Goal: Check status: Check status

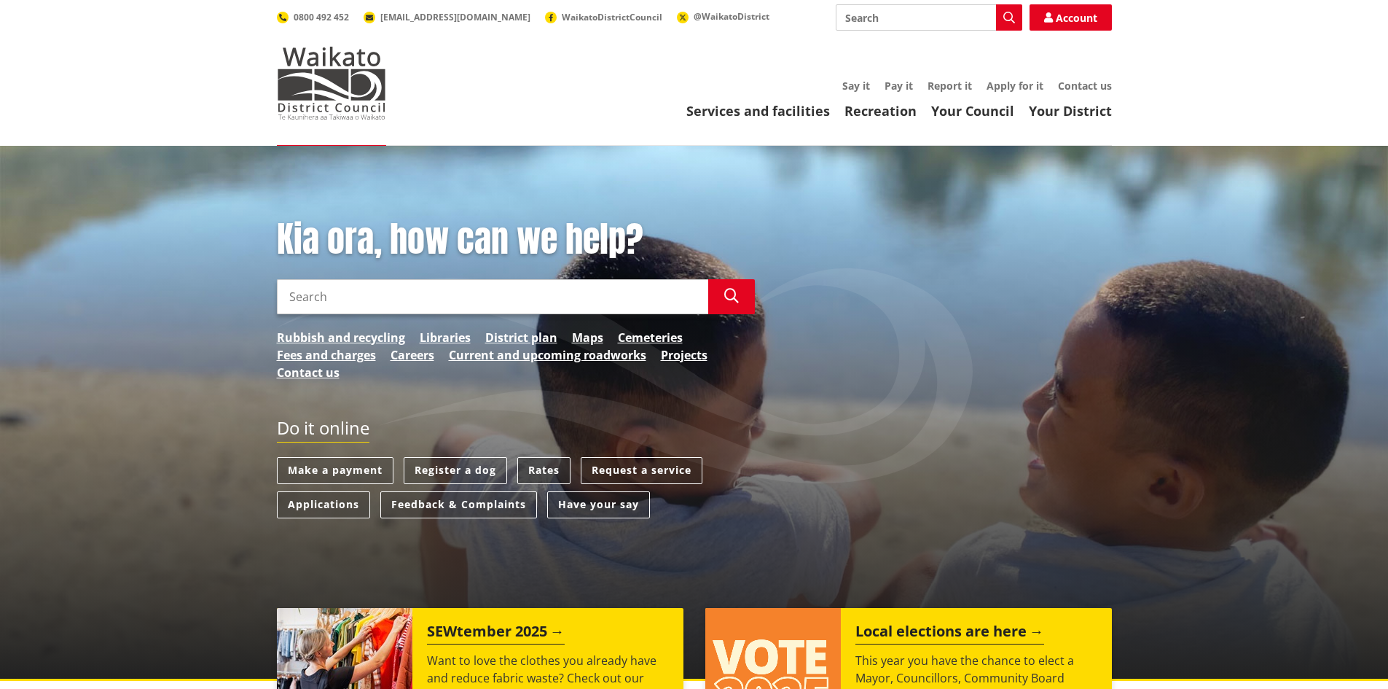
click at [544, 460] on link "Rates" at bounding box center [543, 470] width 53 height 27
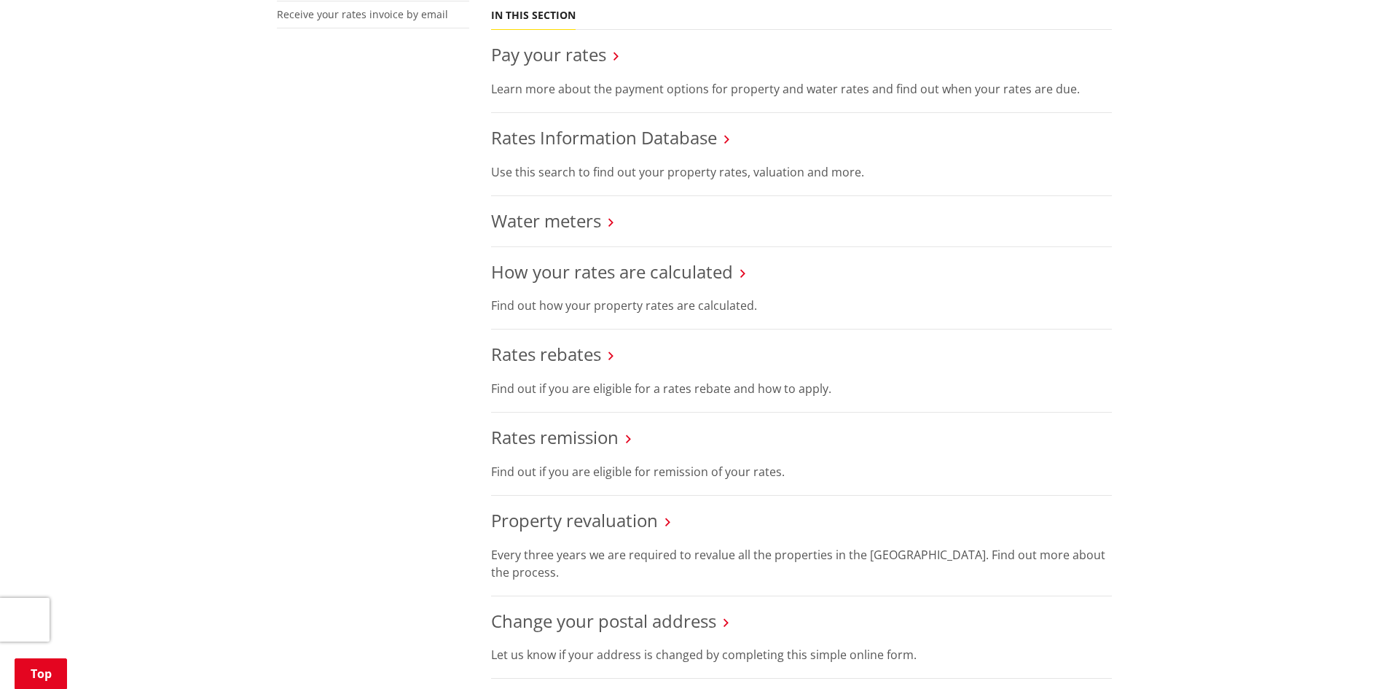
scroll to position [583, 0]
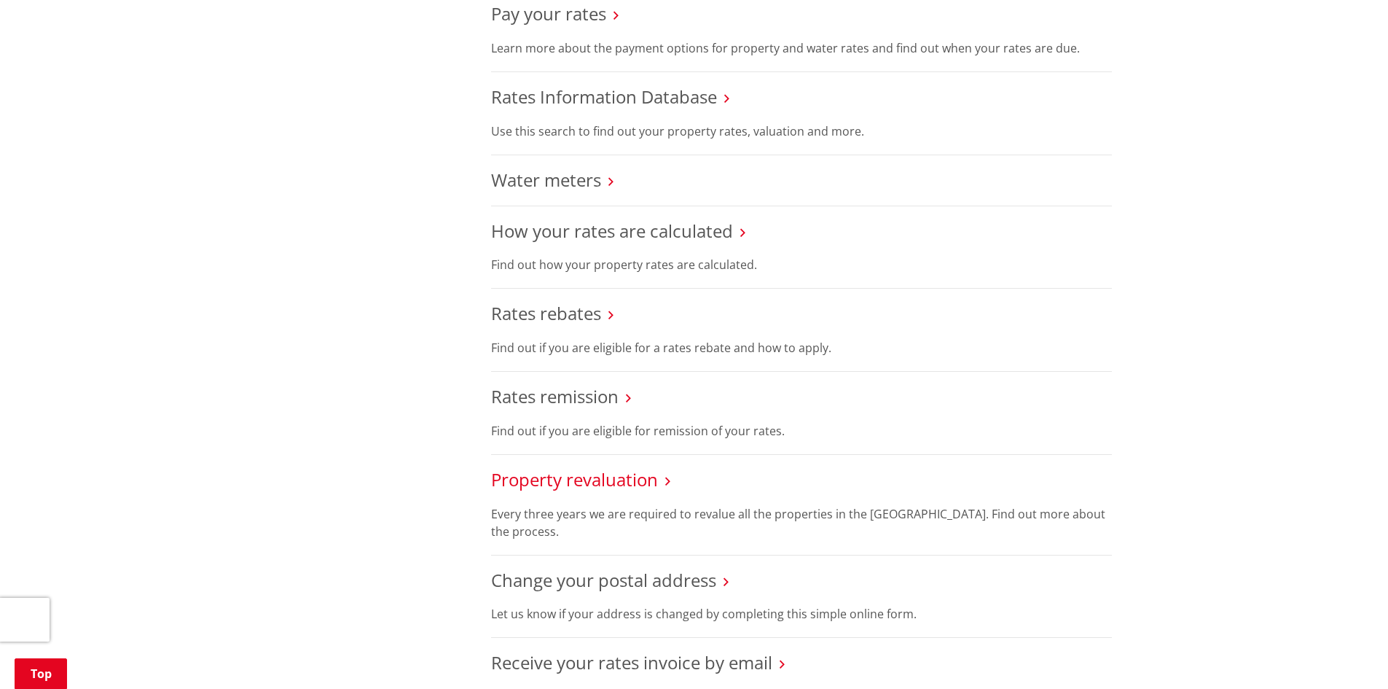
click at [596, 478] on link "Property revaluation" at bounding box center [574, 479] width 167 height 24
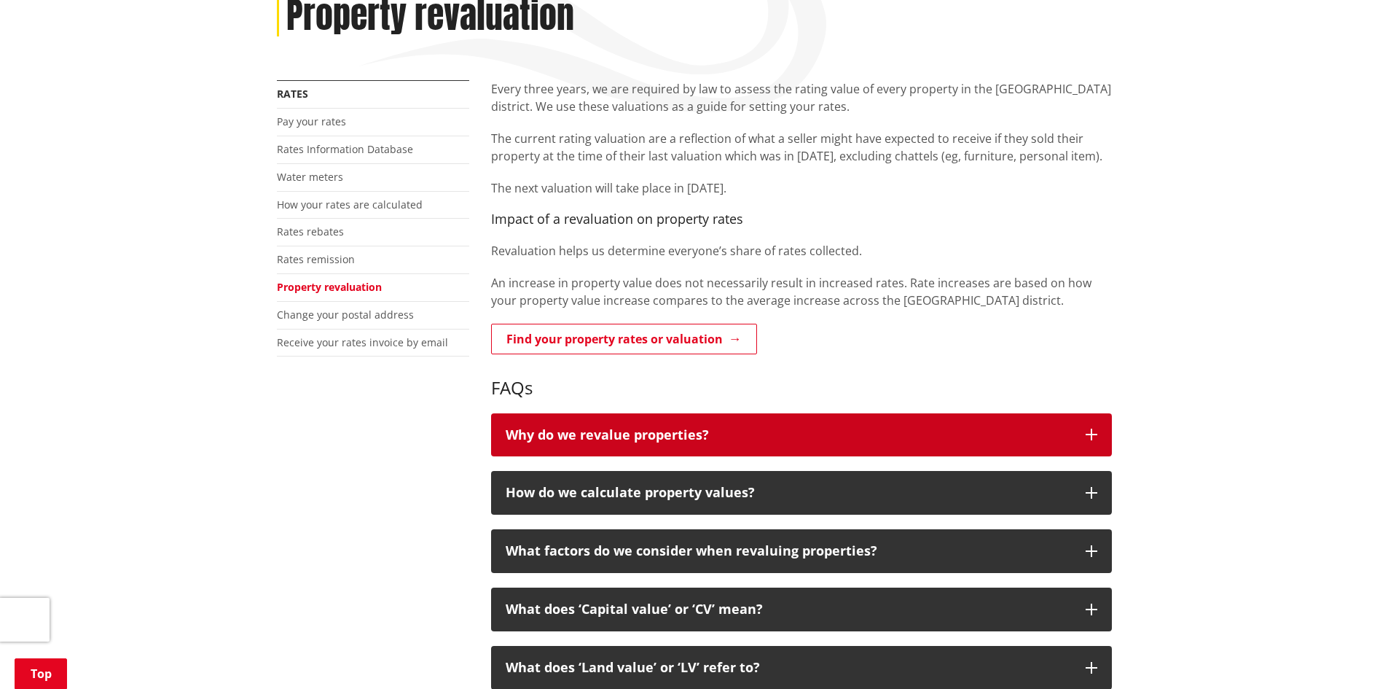
scroll to position [219, 0]
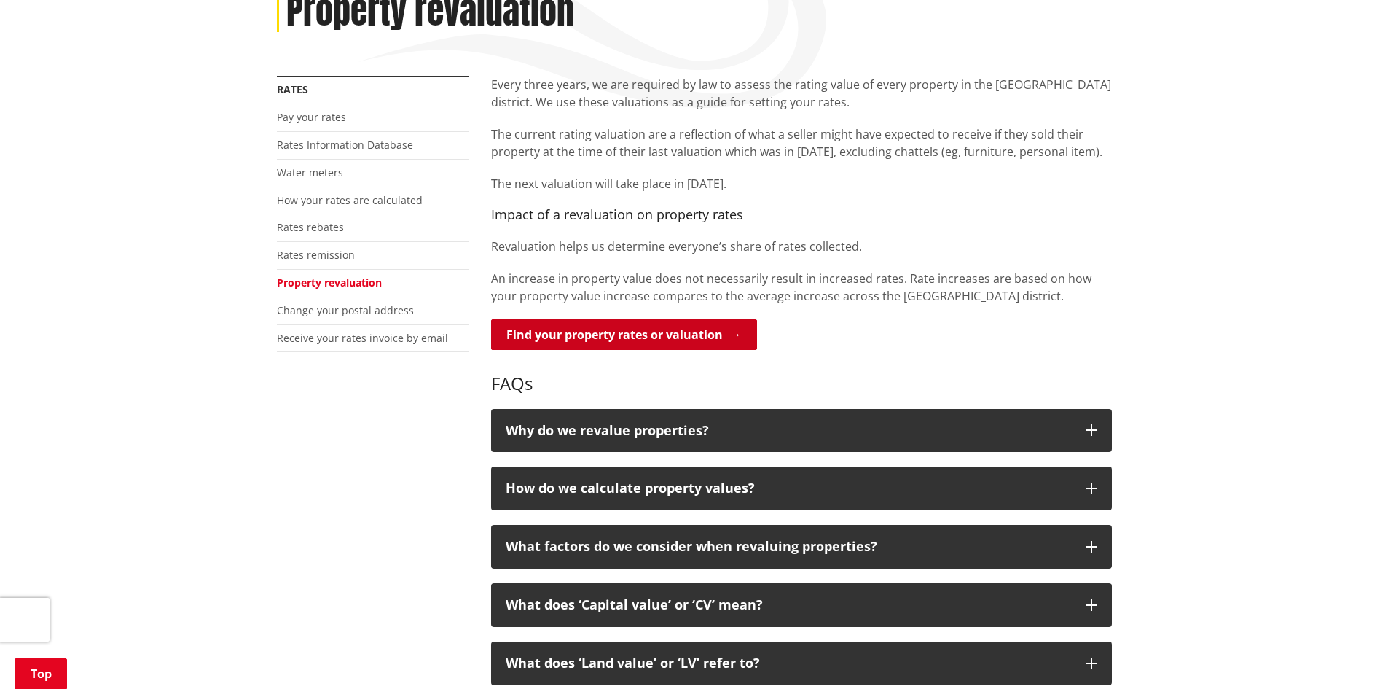
click at [585, 333] on link "Find your property rates or valuation" at bounding box center [624, 334] width 266 height 31
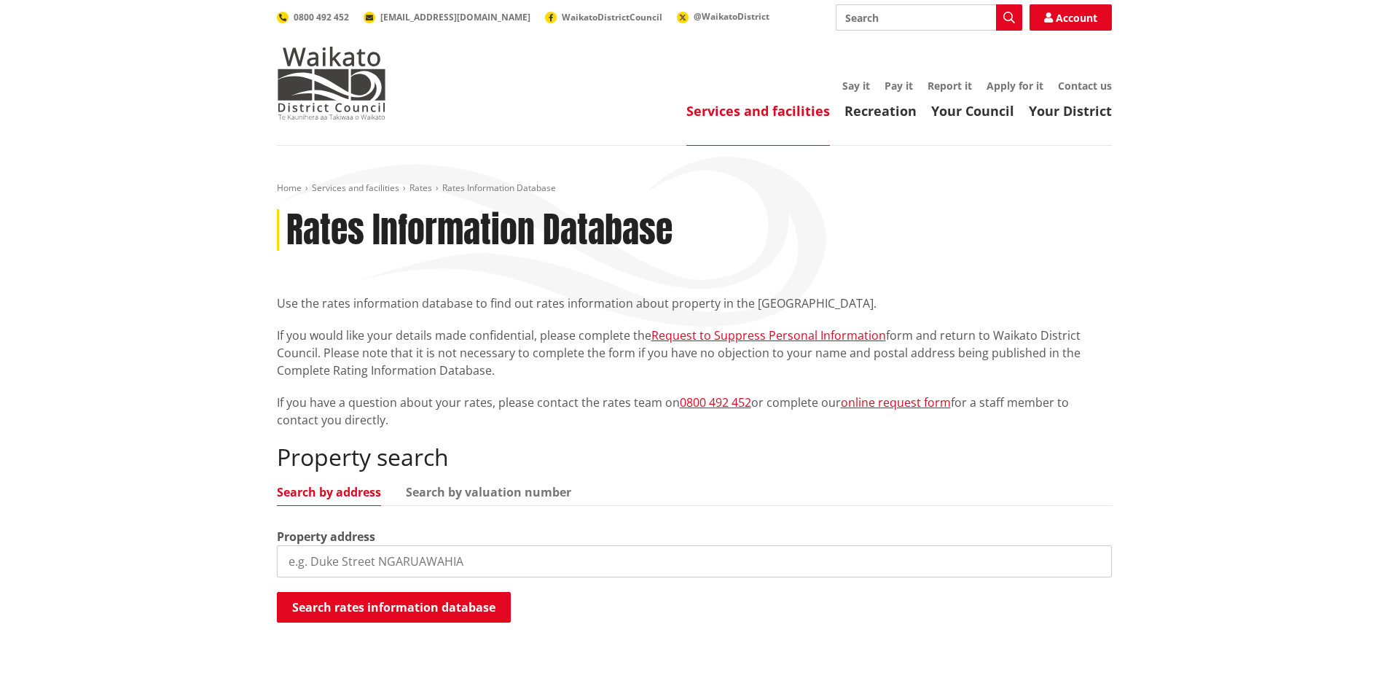
click at [305, 563] on input "search" at bounding box center [694, 561] width 835 height 32
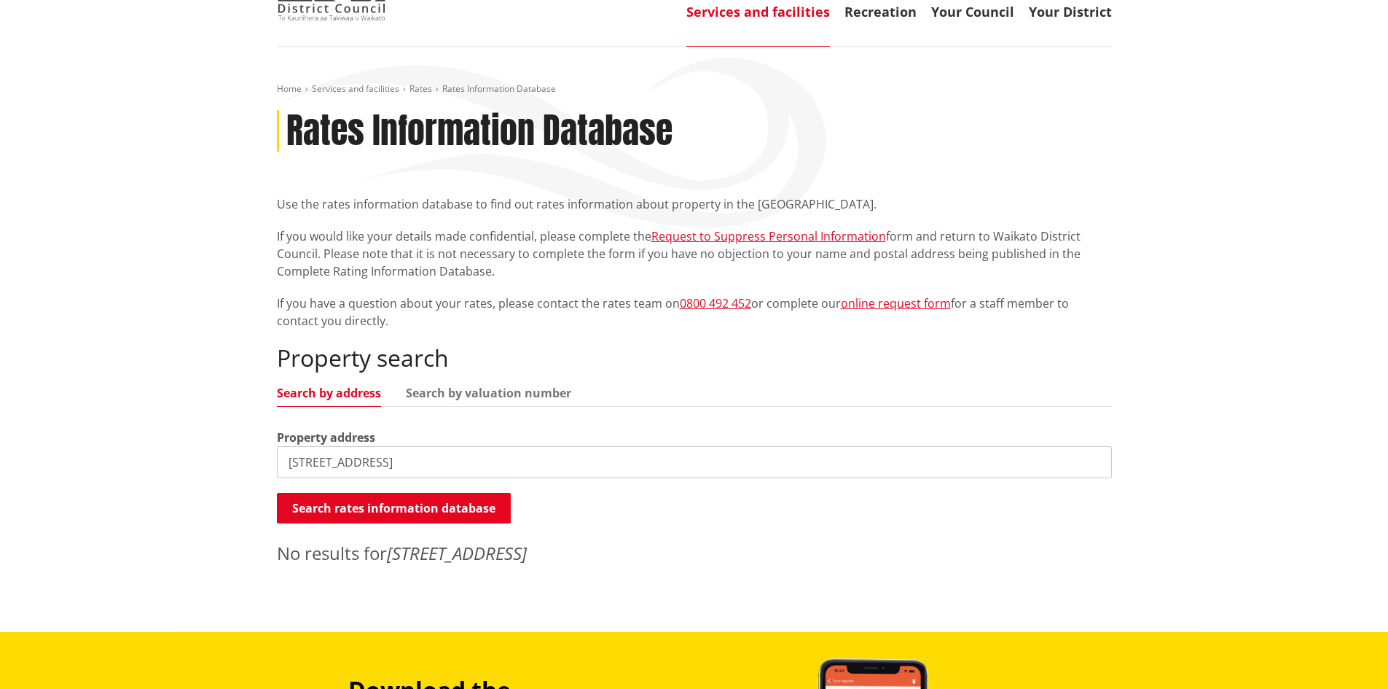
scroll to position [292, 0]
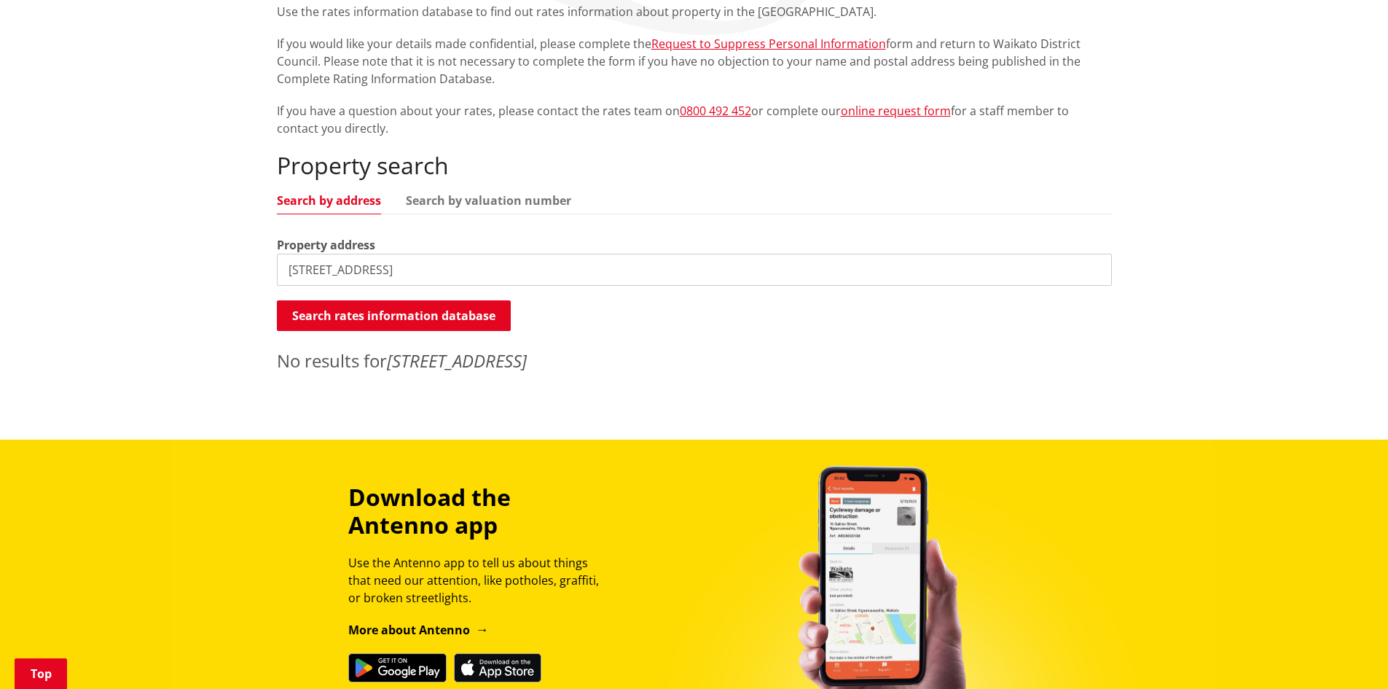
drag, startPoint x: 397, startPoint y: 267, endPoint x: 566, endPoint y: 272, distance: 168.4
click at [566, 272] on input "4 South Oaks Close, Cambridge" at bounding box center [694, 270] width 835 height 32
type input "4 South Oaks Close"
click at [404, 308] on button "Search rates information database" at bounding box center [394, 315] width 234 height 31
click at [392, 305] on button "Search rates information database" at bounding box center [394, 315] width 234 height 31
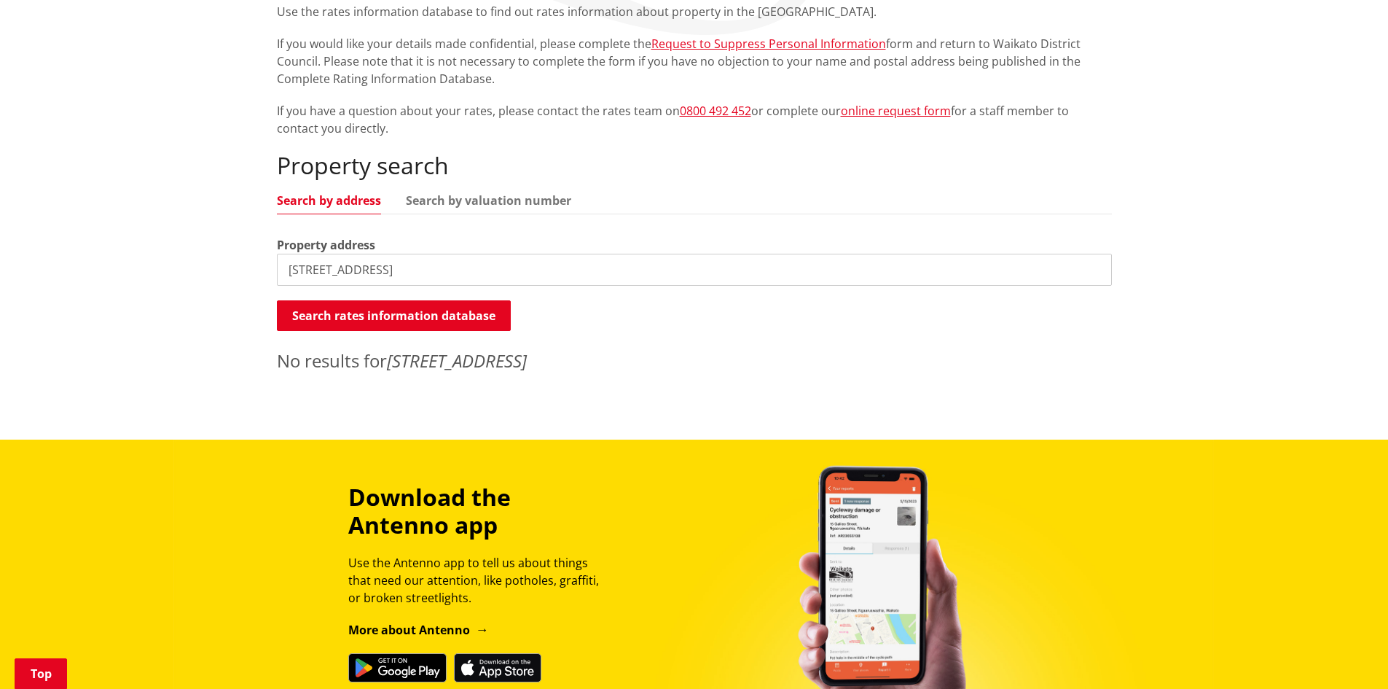
click at [286, 266] on input "4 South Oaks Close" at bounding box center [694, 270] width 835 height 32
drag, startPoint x: 410, startPoint y: 270, endPoint x: 188, endPoint y: 270, distance: 222.3
click at [188, 270] on div "Home Services and facilities Rates Rates Information Database Rates Information…" at bounding box center [694, 146] width 1388 height 585
